Goal: Use online tool/utility: Utilize a website feature to perform a specific function

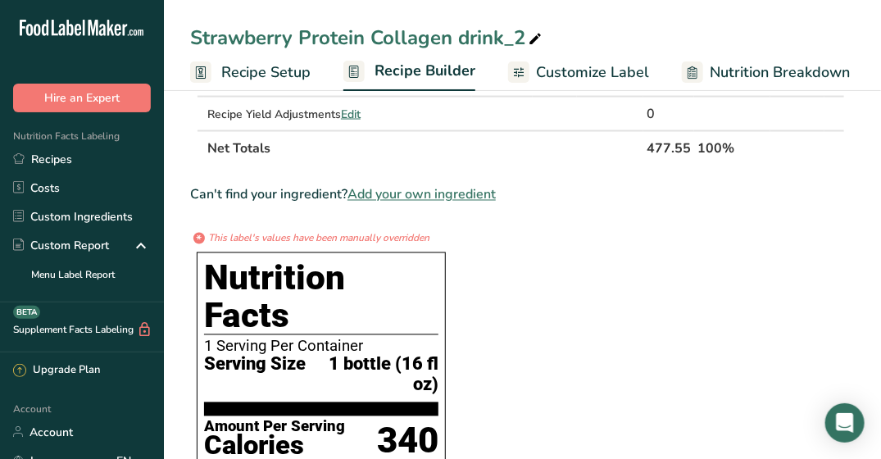
scroll to position [738, 0]
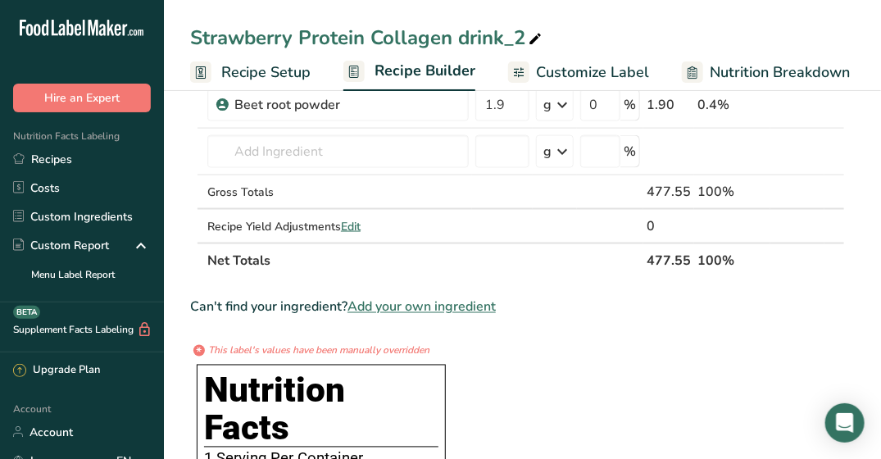
click at [574, 67] on span "Customize Label" at bounding box center [592, 72] width 113 height 22
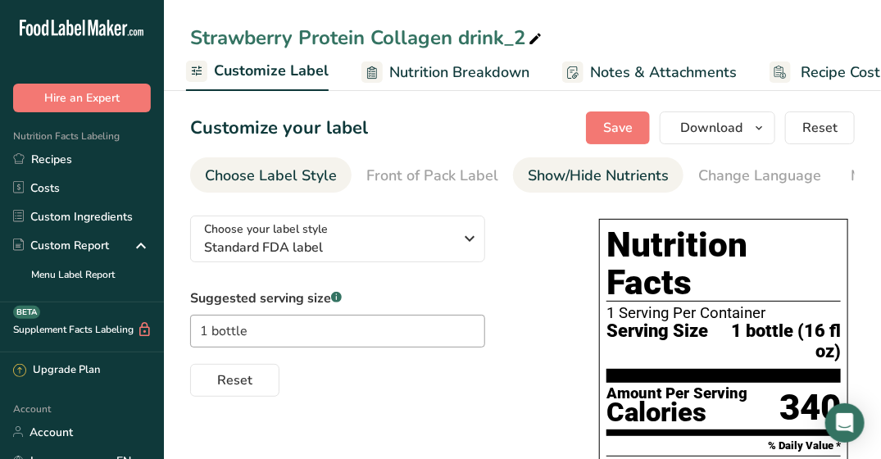
click at [598, 175] on div "Show/Hide Nutrients" at bounding box center [598, 176] width 141 height 22
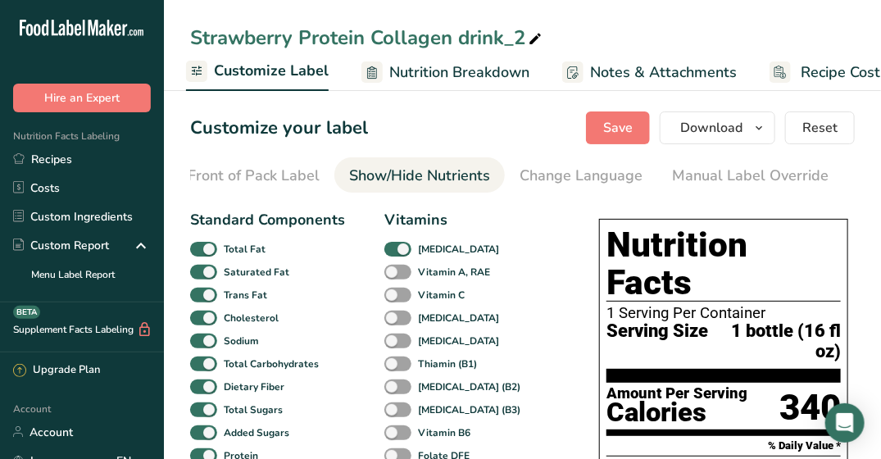
scroll to position [0, 318]
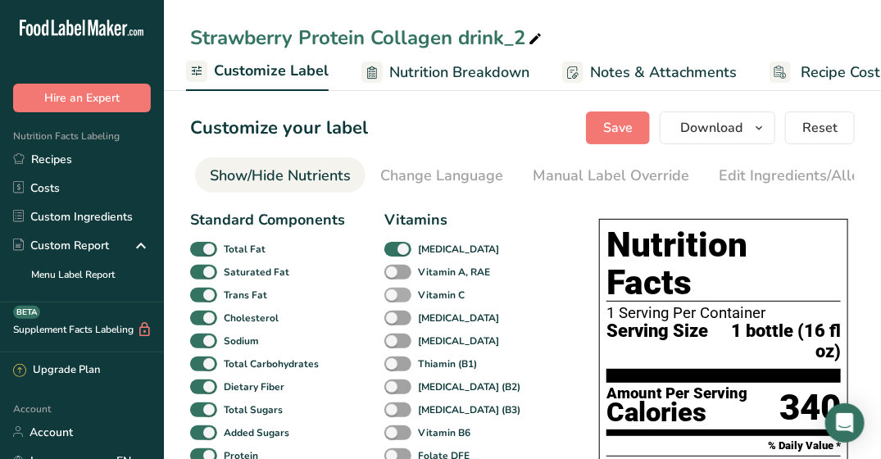
click at [399, 297] on span at bounding box center [397, 296] width 27 height 16
click at [395, 297] on input "Vitamin C" at bounding box center [389, 294] width 11 height 11
checkbox input "true"
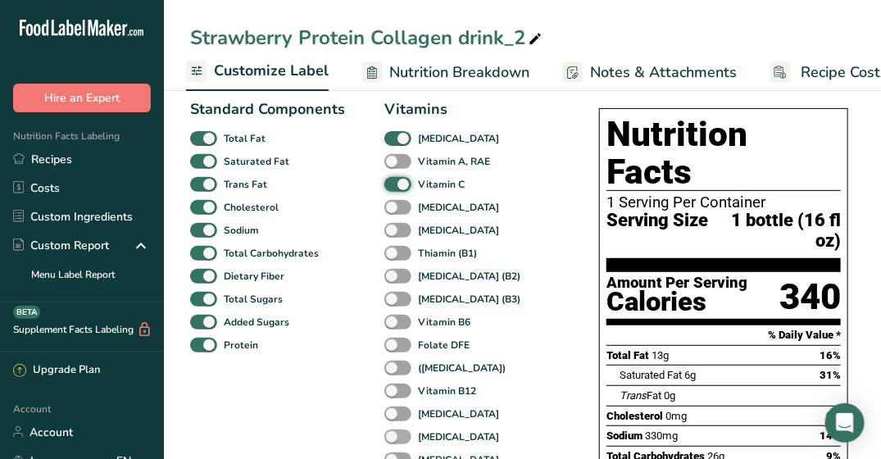
scroll to position [82, 0]
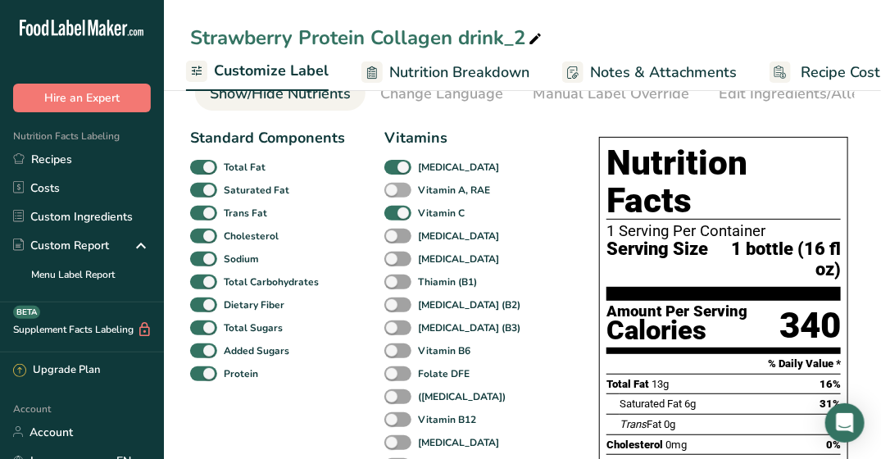
click at [402, 193] on span at bounding box center [397, 191] width 27 height 16
click at [395, 193] on input "Vitamin A, RAE" at bounding box center [389, 189] width 11 height 11
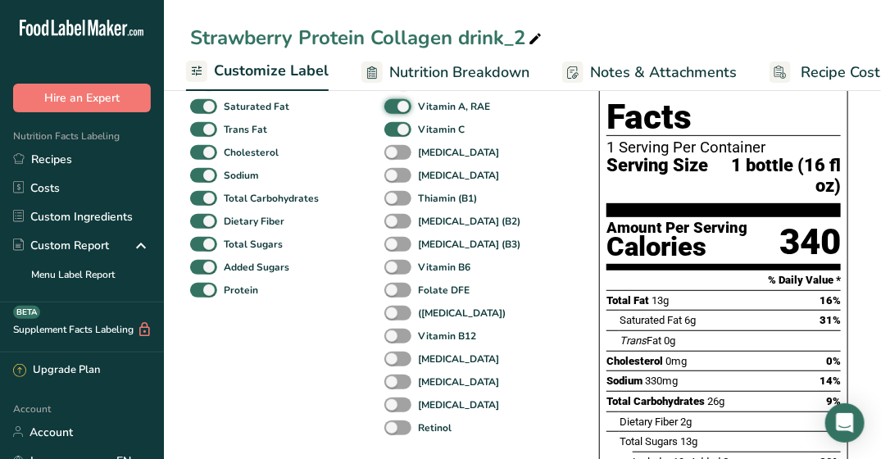
scroll to position [164, 0]
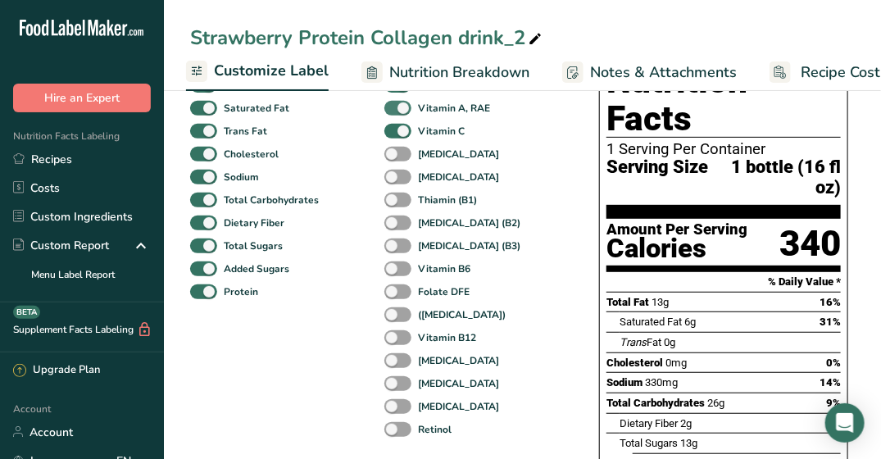
click at [398, 111] on span at bounding box center [397, 109] width 27 height 16
click at [395, 111] on input "Vitamin A, RAE" at bounding box center [389, 107] width 11 height 11
checkbox input "false"
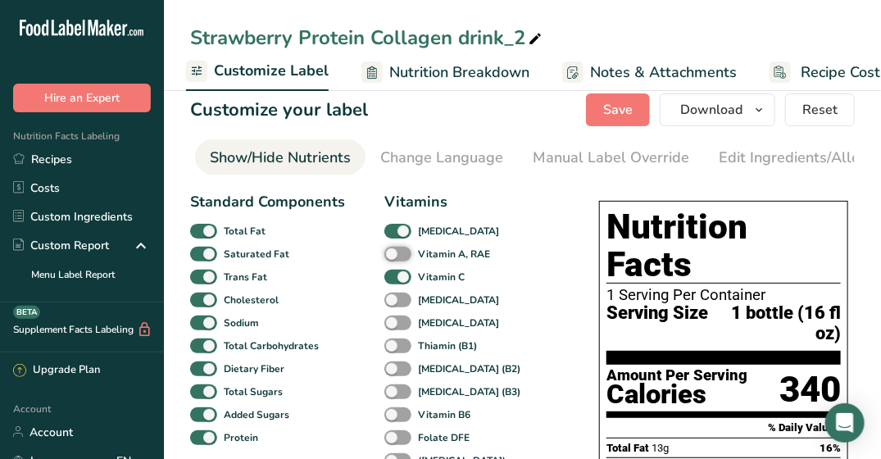
scroll to position [0, 0]
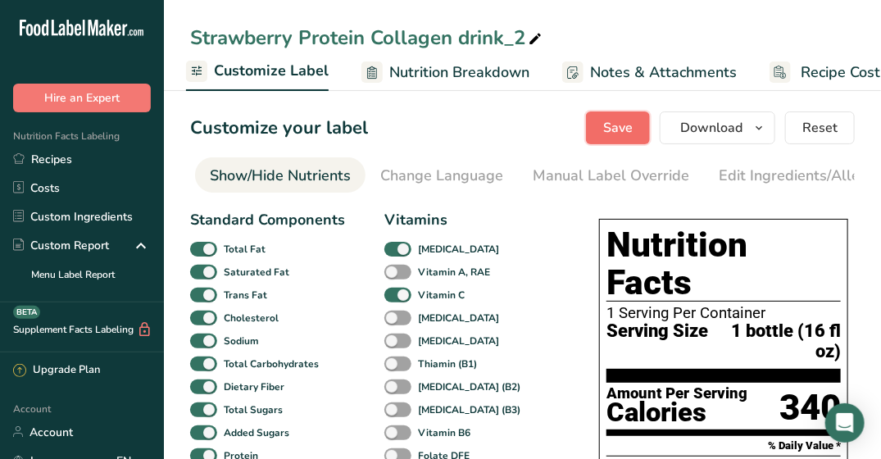
click at [626, 120] on span "Save" at bounding box center [618, 128] width 30 height 20
click at [402, 73] on span "Nutrition Breakdown" at bounding box center [459, 72] width 140 height 22
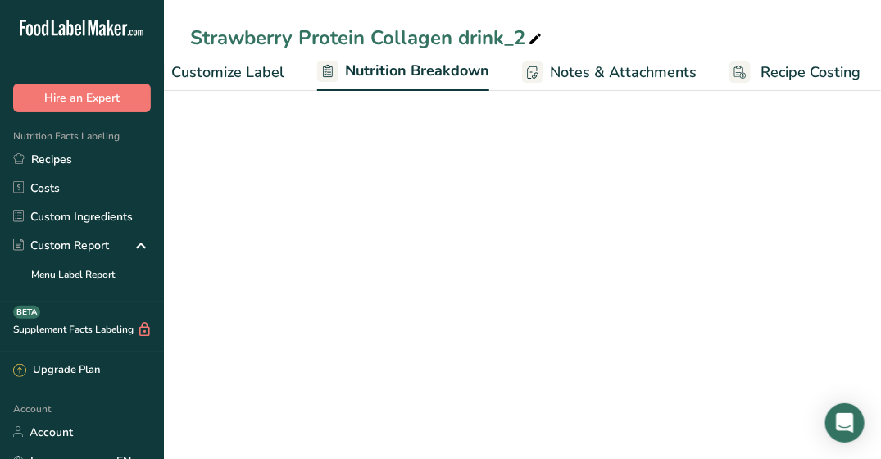
scroll to position [0, 366]
select select "Calories"
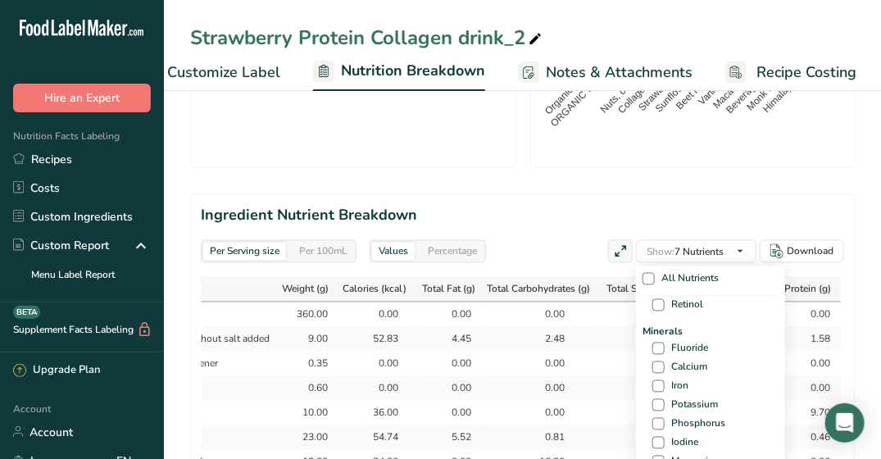
scroll to position [574, 0]
click at [660, 384] on span at bounding box center [658, 384] width 12 height 12
click at [660, 384] on input "Iron" at bounding box center [657, 384] width 11 height 11
checkbox input "true"
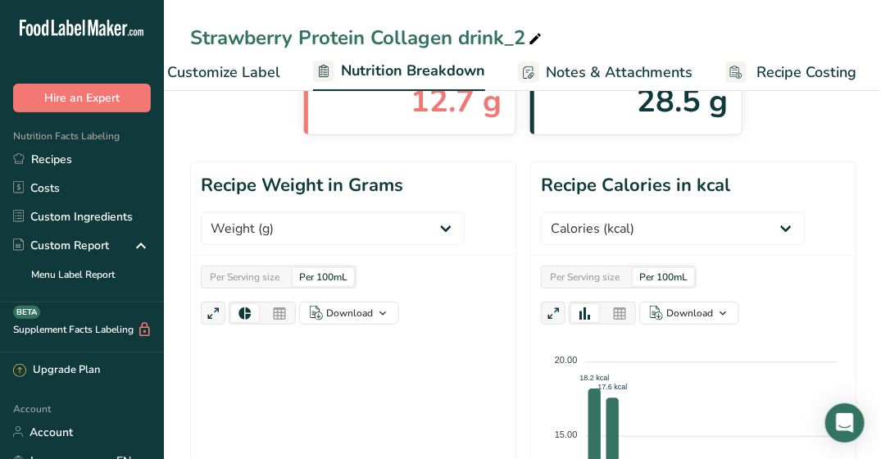
scroll to position [0, 0]
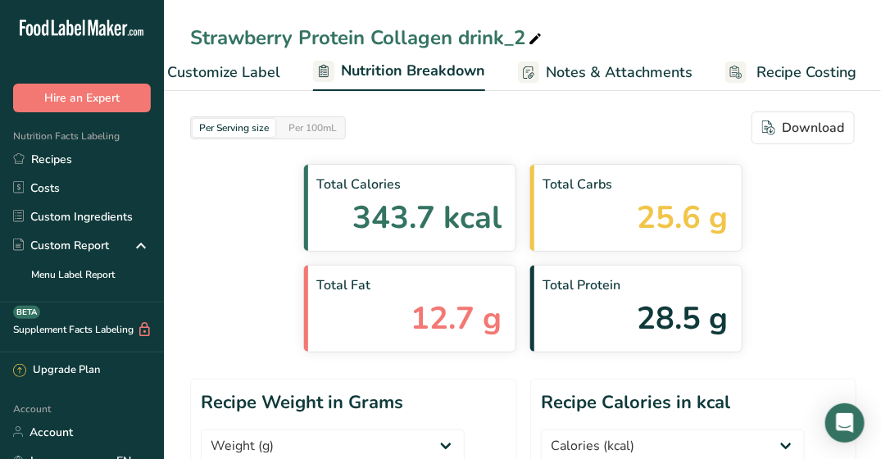
click at [220, 80] on span "Customize Label" at bounding box center [223, 72] width 113 height 22
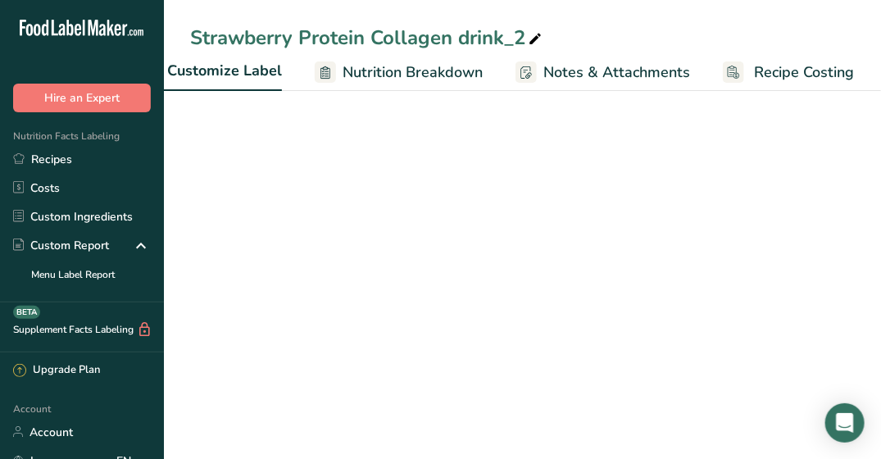
scroll to position [0, 334]
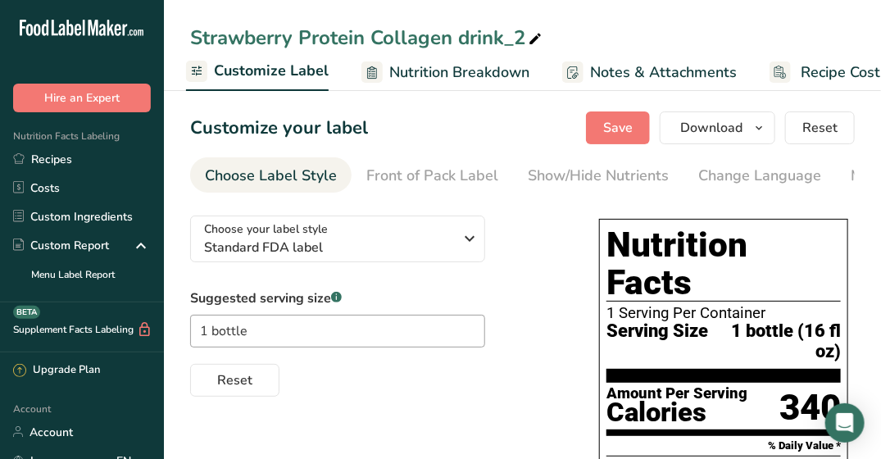
scroll to position [0, 0]
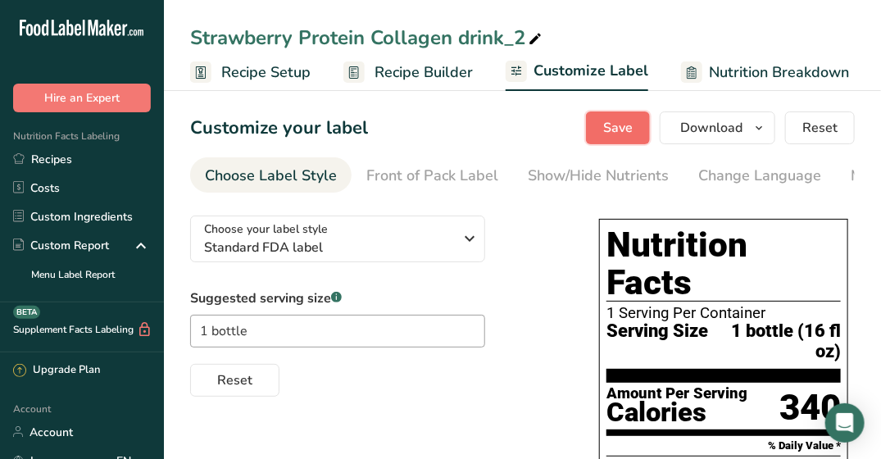
click at [641, 137] on button "Save" at bounding box center [618, 127] width 64 height 33
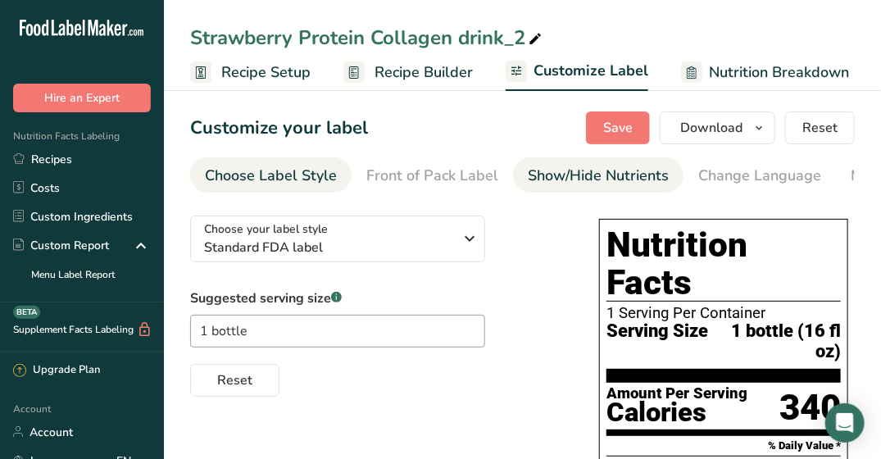
click at [559, 188] on link "Show/Hide Nutrients" at bounding box center [598, 175] width 141 height 37
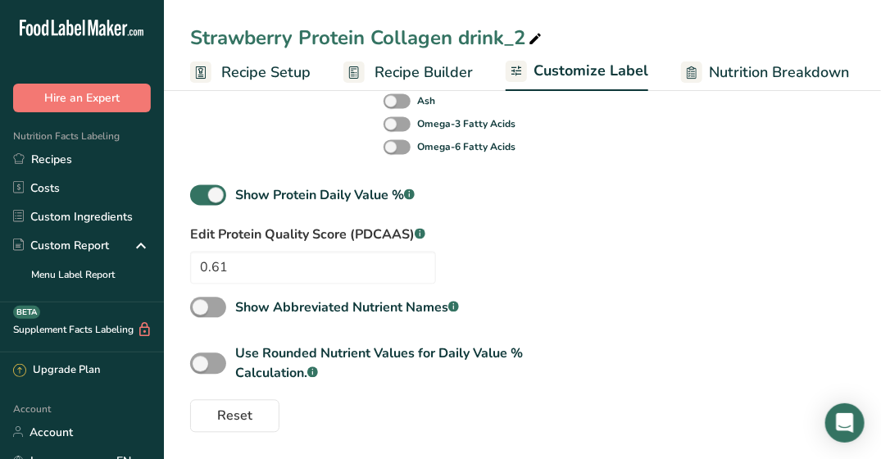
scroll to position [1010, 0]
click at [260, 258] on input "0.61" at bounding box center [313, 268] width 246 height 33
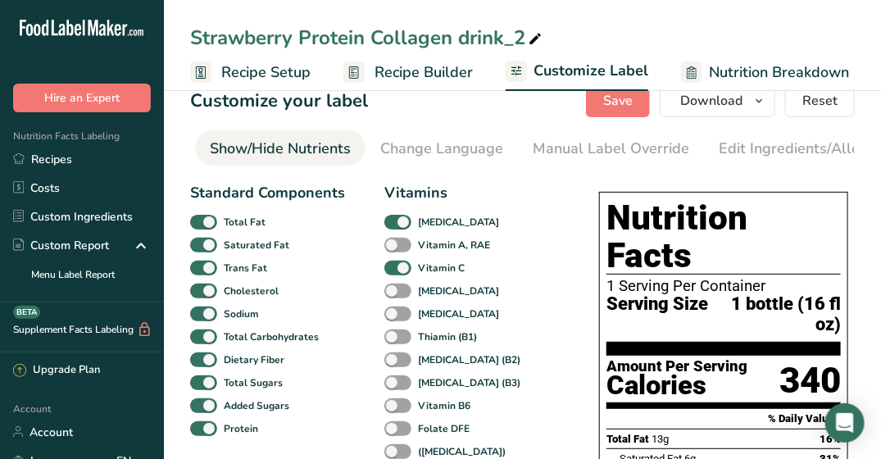
scroll to position [0, 0]
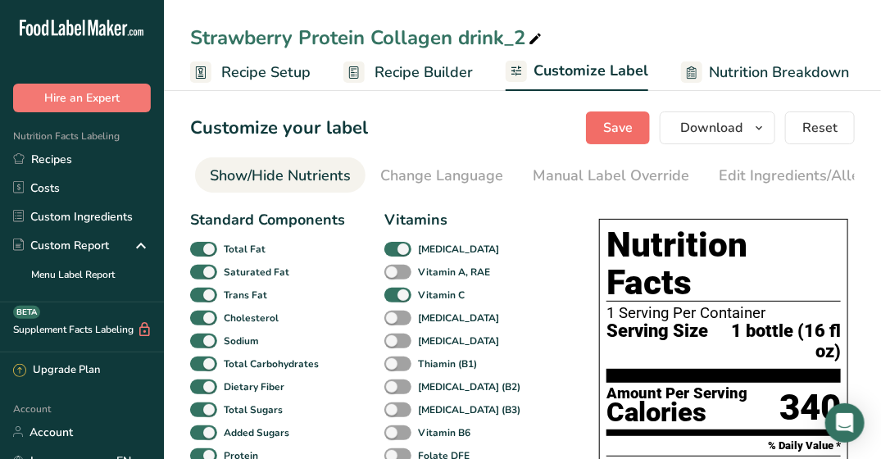
type input "0.85"
click at [628, 111] on button "Save" at bounding box center [618, 127] width 64 height 33
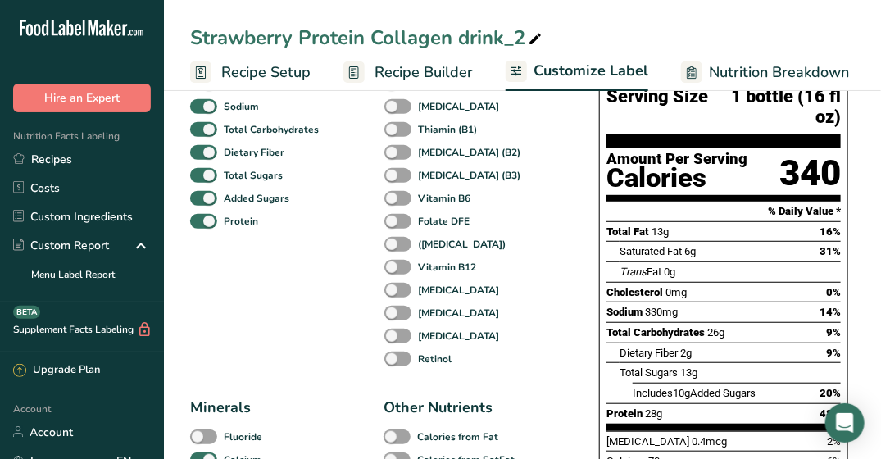
scroll to position [234, 0]
